Goal: Information Seeking & Learning: Learn about a topic

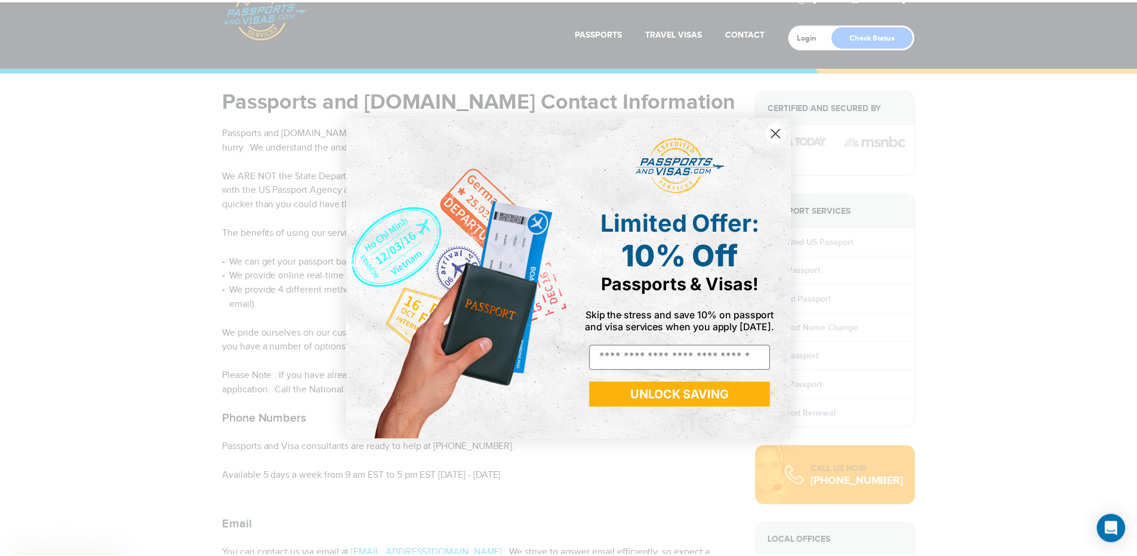
scroll to position [239, 0]
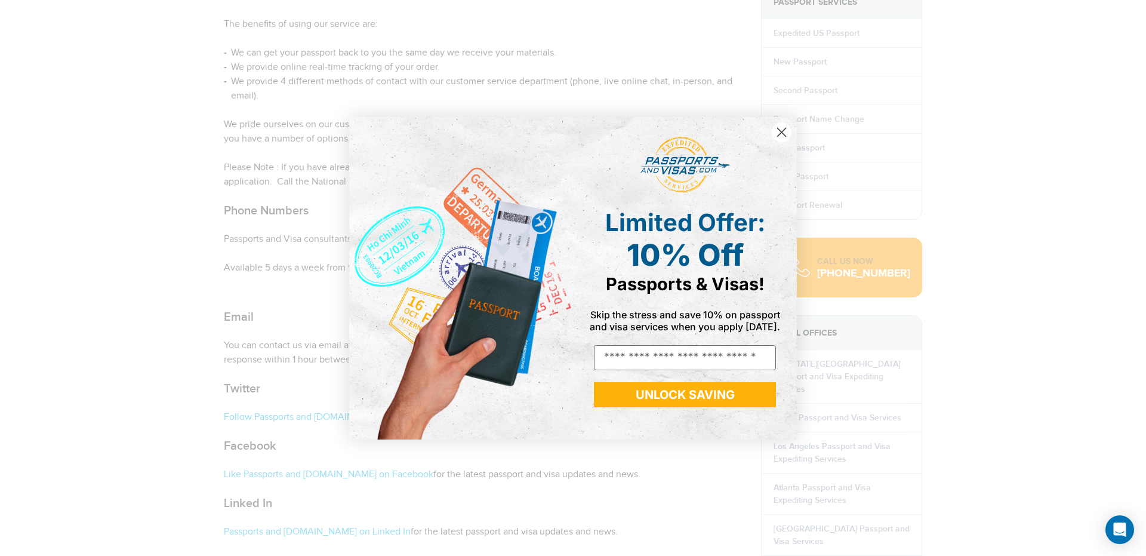
click at [785, 132] on circle "Close dialog" at bounding box center [782, 132] width 20 height 20
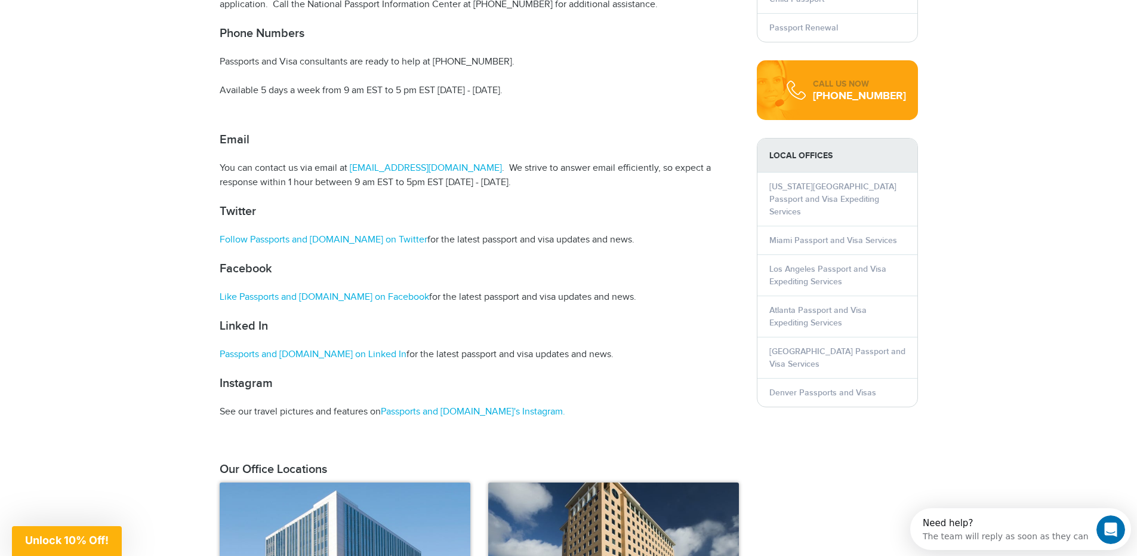
scroll to position [357, 0]
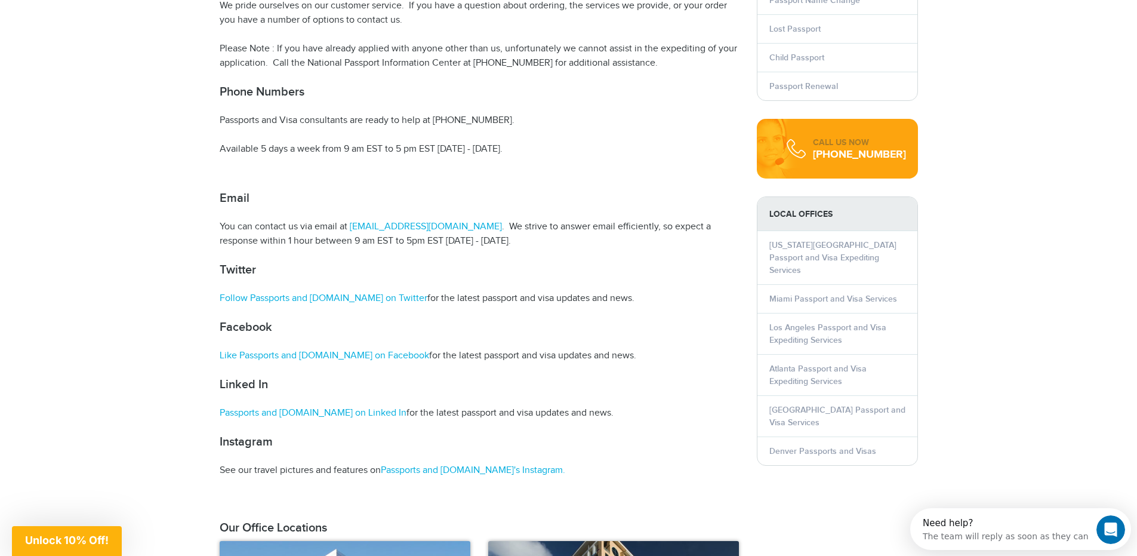
click at [849, 84] on li "Passport Renewal" at bounding box center [837, 86] width 160 height 29
click at [821, 82] on link "Passport Renewal" at bounding box center [803, 86] width 69 height 10
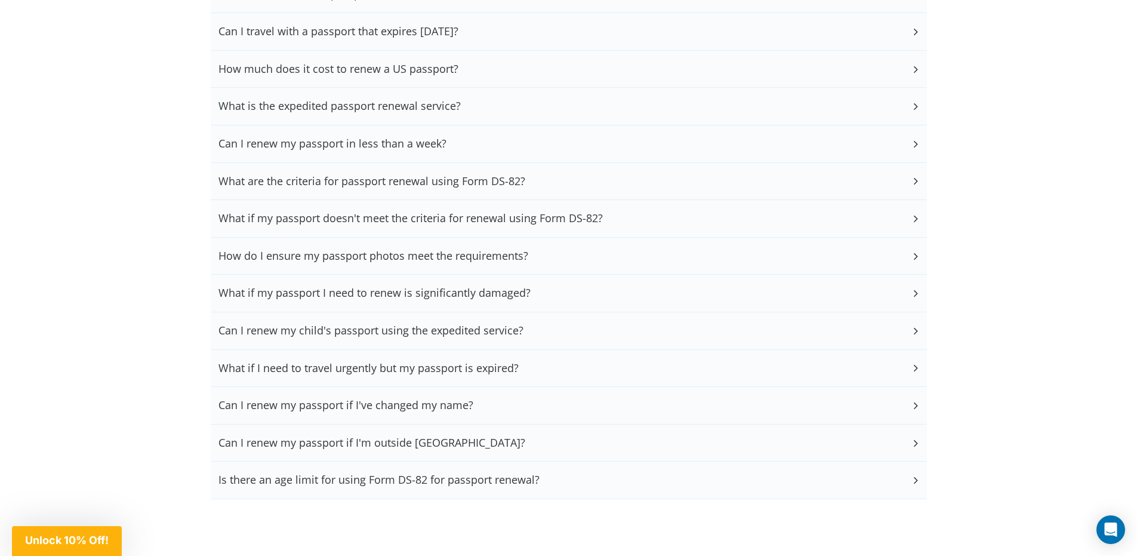
scroll to position [3043, 0]
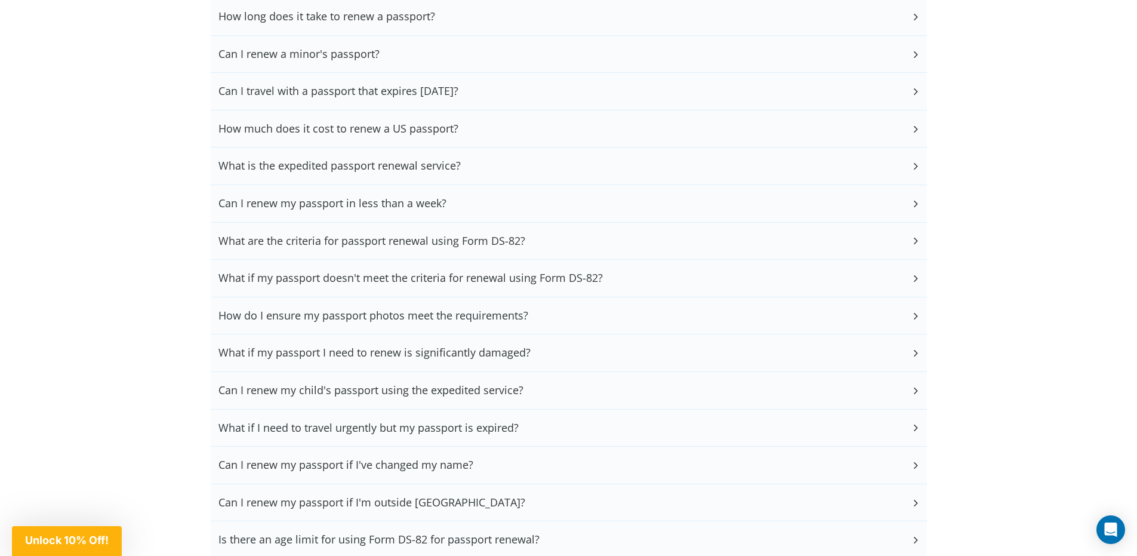
click at [221, 127] on h3 "How much does it cost to renew a US passport?" at bounding box center [338, 128] width 240 height 13
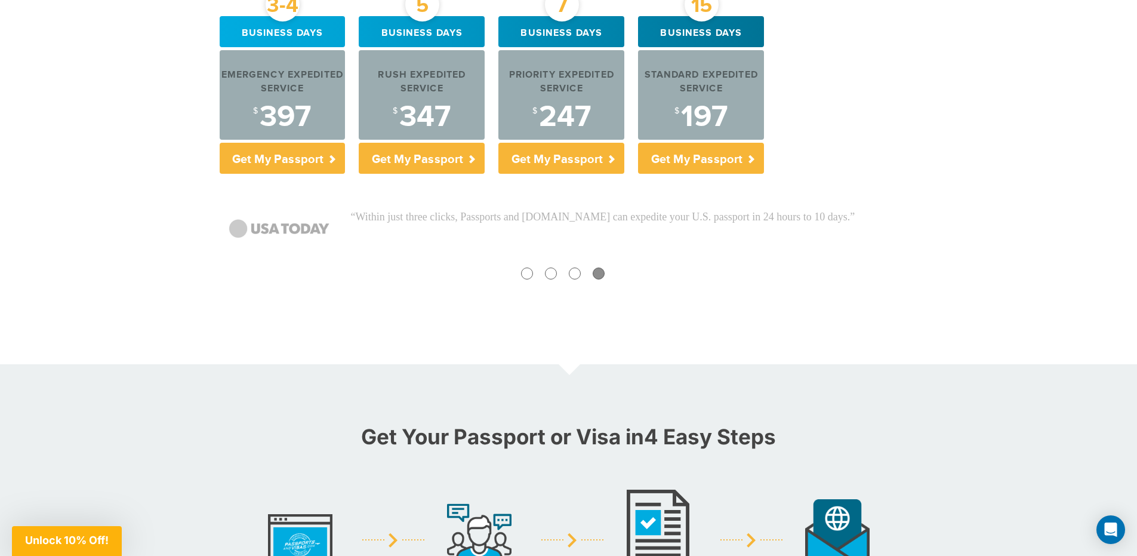
scroll to position [119, 0]
